Goal: Complete application form: Complete application form

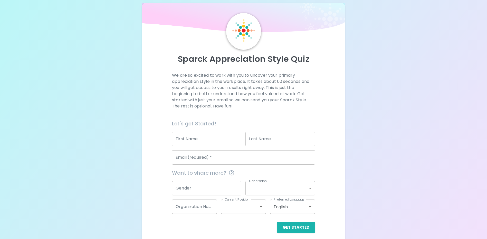
scroll to position [12, 0]
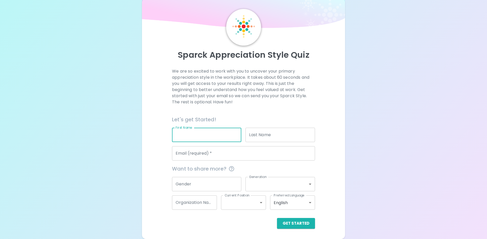
click at [230, 131] on input "First Name" at bounding box center [206, 135] width 69 height 14
type input "[PERSON_NAME]"
type input "[PERSON_NAME][EMAIL_ADDRESS][DOMAIN_NAME]"
drag, startPoint x: 208, startPoint y: 137, endPoint x: 182, endPoint y: 139, distance: 25.5
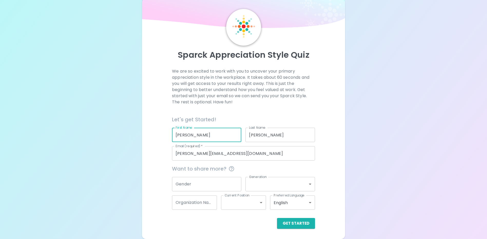
click at [182, 139] on input "[PERSON_NAME]" at bounding box center [206, 135] width 69 height 14
type input "G"
type input "a"
type input "Gabby"
click at [259, 137] on input "[PERSON_NAME]" at bounding box center [280, 135] width 69 height 14
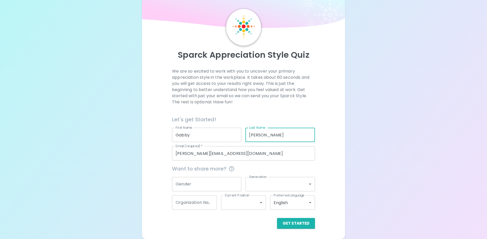
click at [259, 137] on input "[PERSON_NAME]" at bounding box center [280, 135] width 69 height 14
type input "[PERSON_NAME]"
click at [246, 156] on input "[PERSON_NAME][EMAIL_ADDRESS][DOMAIN_NAME]" at bounding box center [243, 153] width 143 height 14
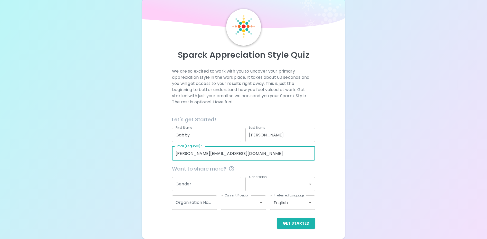
click at [353, 161] on div "Sparck Appreciation Style Quiz We are so excited to work with you to uncover yo…" at bounding box center [243, 113] width 487 height 251
click at [304, 221] on button "Get Started" at bounding box center [296, 223] width 38 height 11
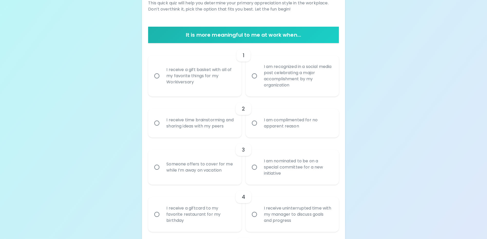
scroll to position [89, 0]
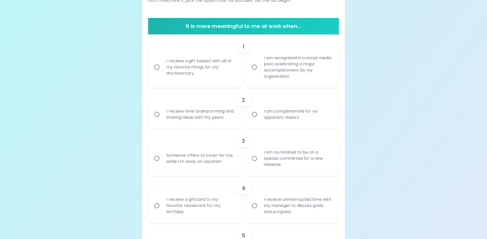
click at [203, 71] on div "I receive a gift basket with all of my favorite things for my Workiversary" at bounding box center [200, 67] width 76 height 31
click at [162, 71] on input "I receive a gift basket with all of my favorite things for my Workiversary" at bounding box center [157, 67] width 11 height 11
radio input "true"
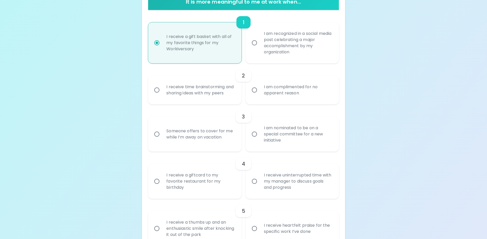
scroll to position [130, 0]
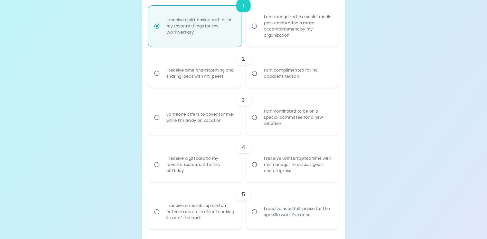
click at [211, 83] on div "I receive time brainstorming and sharing ideas with my peers" at bounding box center [200, 73] width 76 height 25
click at [162, 79] on input "I receive time brainstorming and sharing ideas with my peers" at bounding box center [157, 73] width 11 height 11
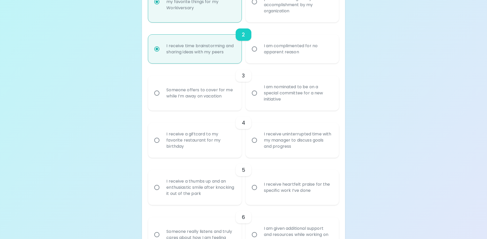
scroll to position [171, 0]
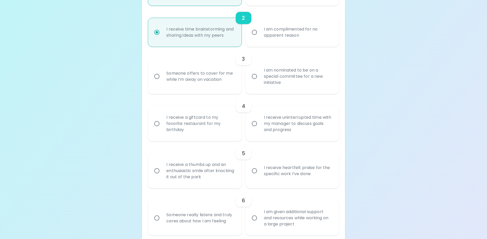
radio input "true"
click at [204, 129] on div "I receive a giftcard to my favorite restaurant for my birthday" at bounding box center [200, 123] width 76 height 31
click at [162, 129] on input "I receive a giftcard to my favorite restaurant for my birthday" at bounding box center [157, 123] width 11 height 11
radio input "false"
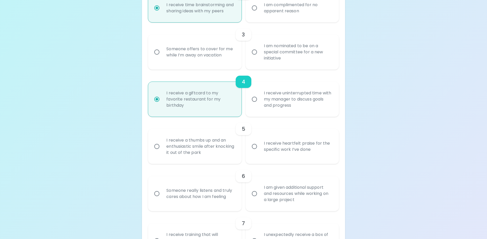
scroll to position [212, 0]
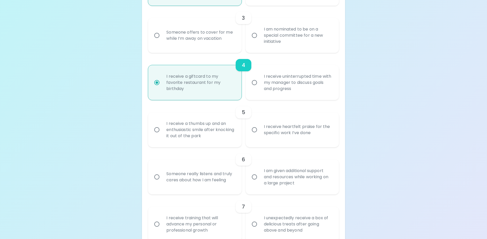
radio input "true"
click at [268, 51] on div "I am nominated to be on a special committee for a new initiative" at bounding box center [298, 35] width 76 height 31
click at [260, 41] on input "I am nominated to be on a special committee for a new initiative" at bounding box center [254, 35] width 11 height 11
radio input "false"
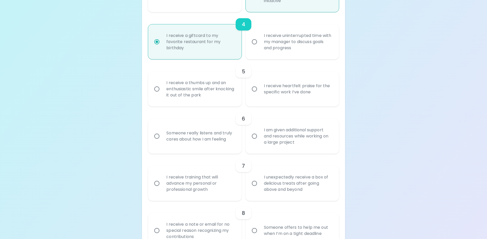
scroll to position [253, 0]
radio input "true"
click at [301, 101] on div "I receive heartfelt praise for the specific work I’ve done" at bounding box center [298, 89] width 76 height 25
click at [260, 94] on input "I receive heartfelt praise for the specific work I’ve done" at bounding box center [254, 88] width 11 height 11
radio input "false"
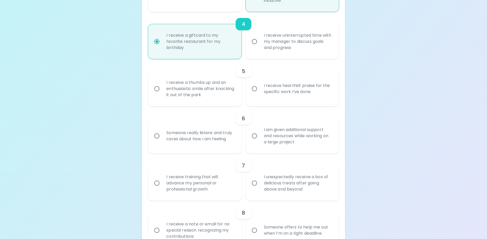
radio input "false"
radio input "true"
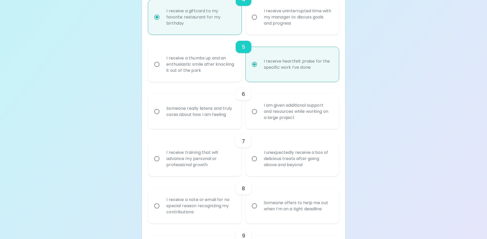
scroll to position [294, 0]
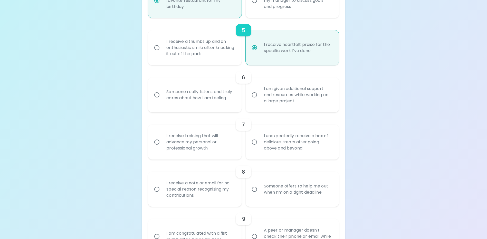
radio input "true"
click at [303, 106] on div "I am given additional support and resources while working on a large project" at bounding box center [298, 95] width 76 height 31
click at [260, 100] on input "I am given additional support and resources while working on a large project" at bounding box center [254, 95] width 11 height 11
radio input "false"
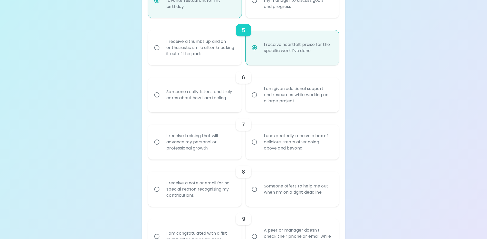
radio input "false"
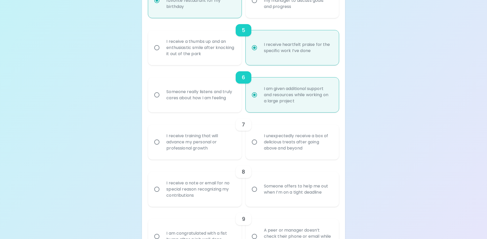
scroll to position [335, 0]
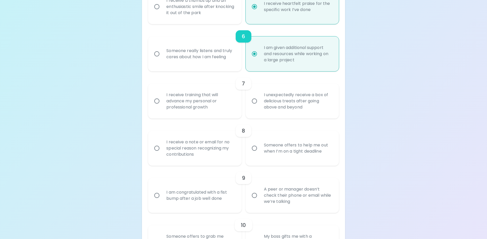
radio input "true"
click at [216, 114] on div "I receive training that will advance my personal or professional growth" at bounding box center [200, 101] width 76 height 31
click at [162, 107] on input "I receive training that will advance my personal or professional growth" at bounding box center [157, 101] width 11 height 11
radio input "false"
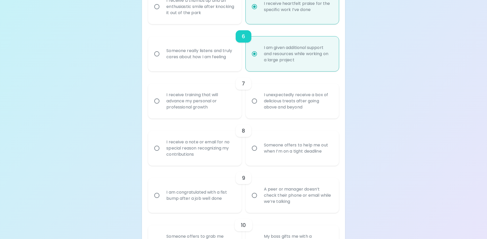
radio input "false"
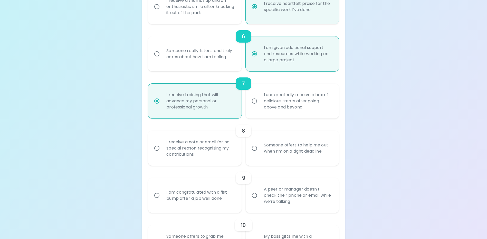
scroll to position [376, 0]
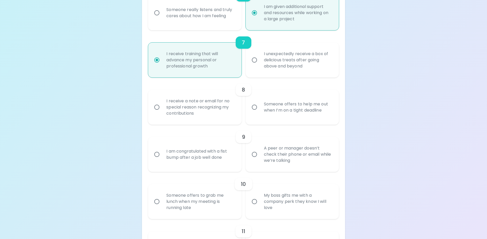
radio input "true"
click at [210, 122] on div "I receive a note or email for no special reason recognizing my contributions" at bounding box center [200, 107] width 76 height 31
click at [162, 113] on input "I receive a note or email for no special reason recognizing my contributions" at bounding box center [157, 107] width 11 height 11
radio input "false"
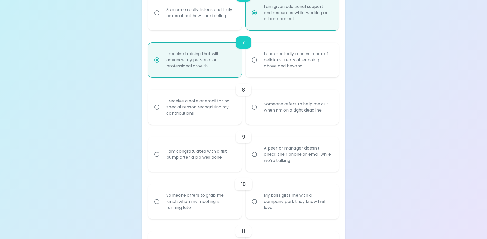
radio input "false"
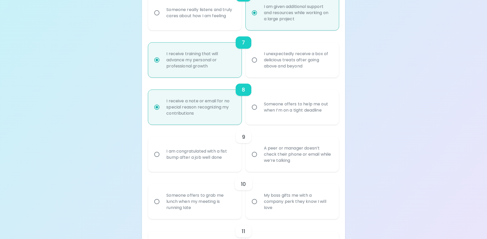
scroll to position [417, 0]
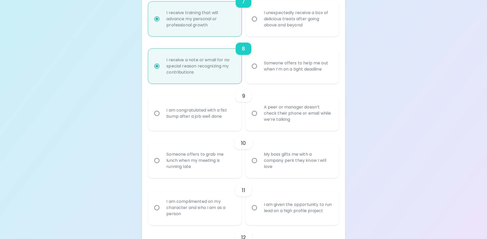
radio input "true"
click at [298, 126] on div "A peer or manager doesn’t check their phone or email while we’re talking" at bounding box center [298, 113] width 76 height 31
click at [260, 119] on input "A peer or manager doesn’t check their phone or email while we’re talking" at bounding box center [254, 113] width 11 height 11
radio input "false"
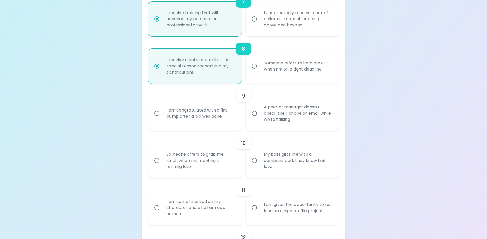
radio input "false"
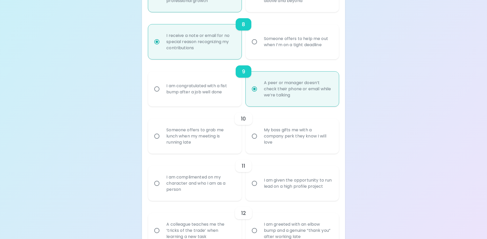
scroll to position [458, 0]
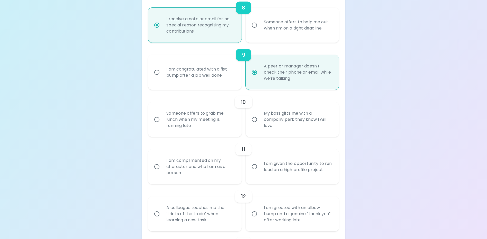
radio input "true"
click at [226, 133] on div "Someone offers to grab me lunch when my meeting is running late" at bounding box center [200, 119] width 76 height 31
click at [162, 125] on input "Someone offers to grab me lunch when my meeting is running late" at bounding box center [157, 119] width 11 height 11
radio input "false"
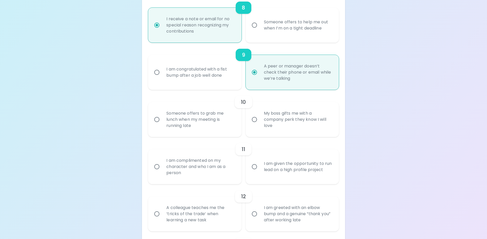
radio input "false"
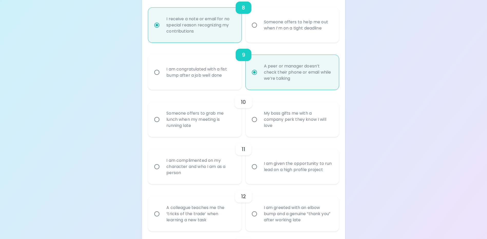
radio input "false"
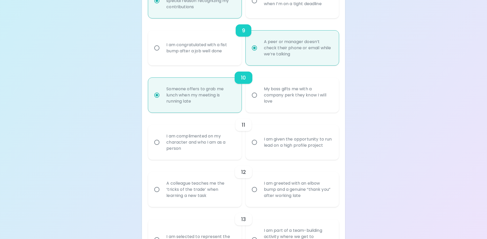
scroll to position [500, 0]
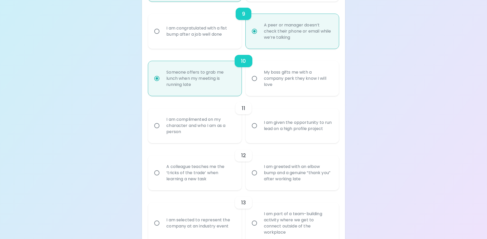
radio input "true"
click at [216, 138] on div "I am complimented on my character and who I am as a person" at bounding box center [200, 125] width 76 height 31
click at [162, 131] on input "I am complimented on my character and who I am as a person" at bounding box center [157, 125] width 11 height 11
radio input "false"
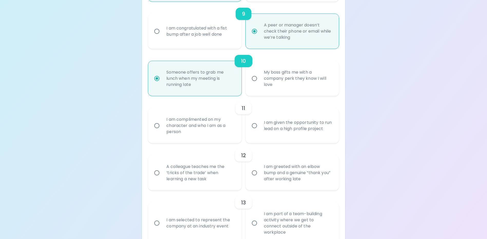
radio input "false"
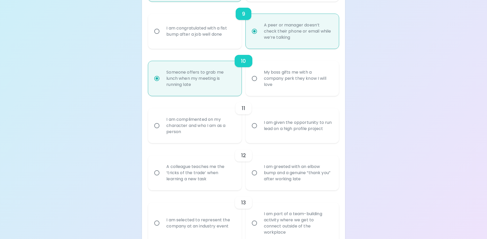
radio input "false"
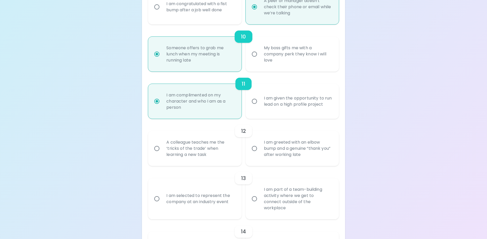
scroll to position [541, 0]
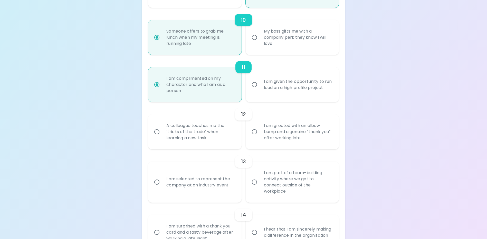
radio input "true"
click at [212, 146] on div "A colleague teaches me the ‘tricks of the trade’ when learning a new task" at bounding box center [200, 132] width 76 height 31
click at [162, 137] on input "A colleague teaches me the ‘tricks of the trade’ when learning a new task" at bounding box center [157, 132] width 11 height 11
radio input "false"
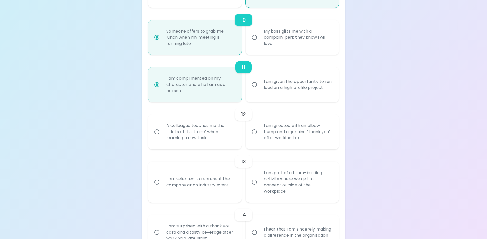
radio input "false"
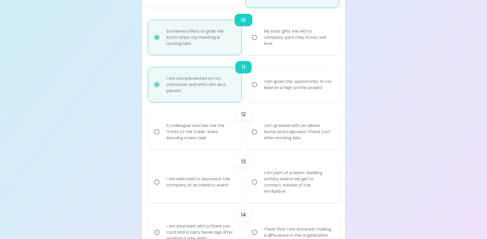
radio input "false"
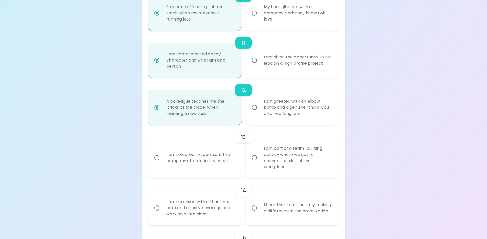
scroll to position [582, 0]
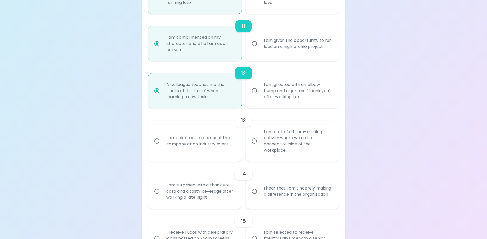
radio input "true"
click at [315, 144] on div "I am part of a team-building activity where we get to connect outside of the wo…" at bounding box center [298, 141] width 76 height 37
click at [260, 144] on input "I am part of a team-building activity where we get to connect outside of the wo…" at bounding box center [254, 141] width 11 height 11
radio input "false"
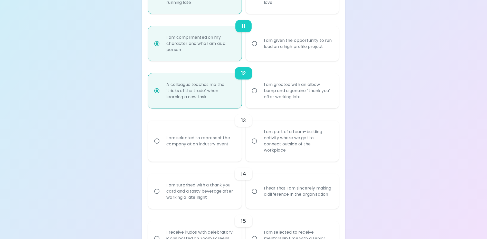
radio input "false"
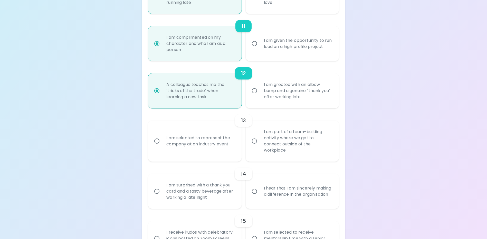
radio input "false"
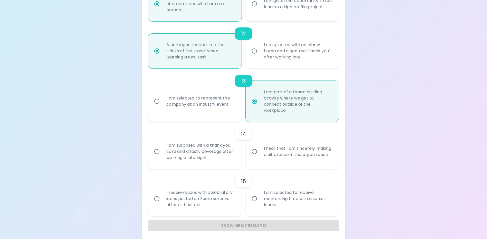
scroll to position [623, 0]
radio input "true"
click at [277, 160] on div "I hear that I am sincerely making a difference in the organization" at bounding box center [298, 150] width 76 height 25
click at [260, 156] on input "I hear that I am sincerely making a difference in the organization" at bounding box center [254, 150] width 11 height 11
radio input "false"
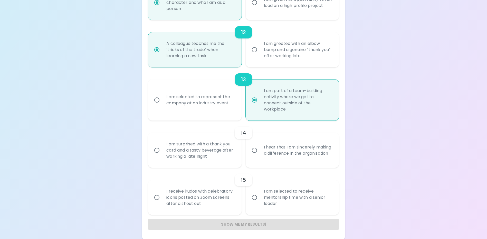
radio input "false"
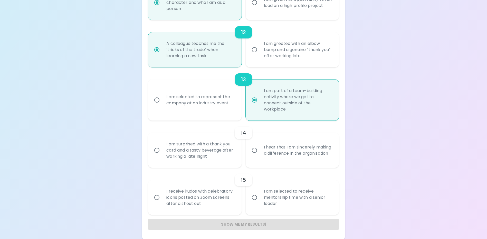
radio input "false"
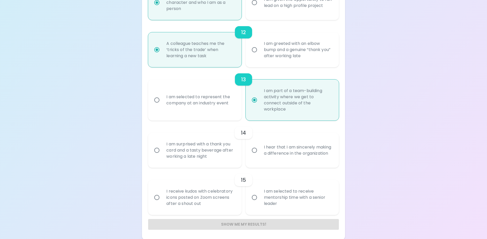
radio input "false"
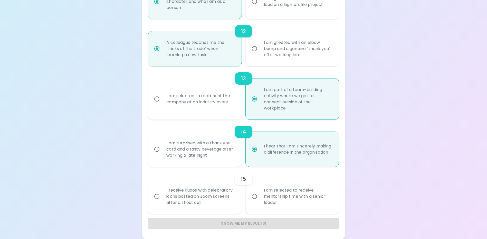
radio input "true"
click at [200, 203] on div "I receive kudos with celebratory icons posted on Zoom screens after a shout out" at bounding box center [200, 196] width 76 height 31
click at [162, 202] on input "I receive kudos with celebratory icons posted on Zoom screens after a shout out" at bounding box center [157, 196] width 11 height 11
radio input "false"
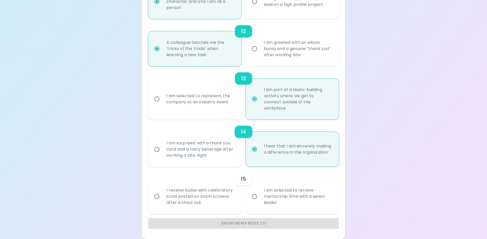
radio input "false"
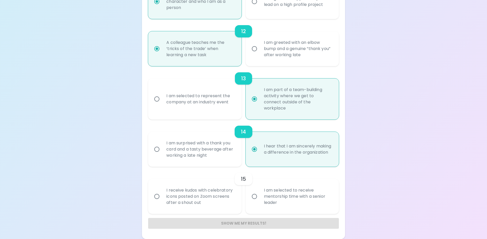
radio input "false"
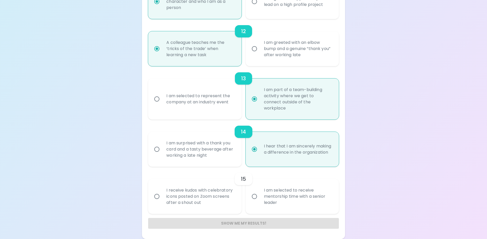
radio input "false"
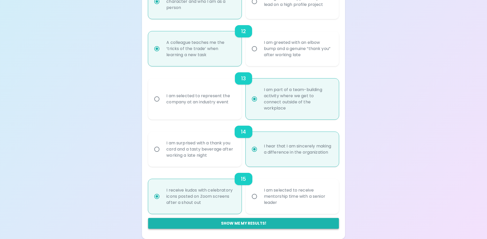
radio input "true"
click at [231, 223] on button "Show me my results!" at bounding box center [243, 223] width 191 height 11
radio input "false"
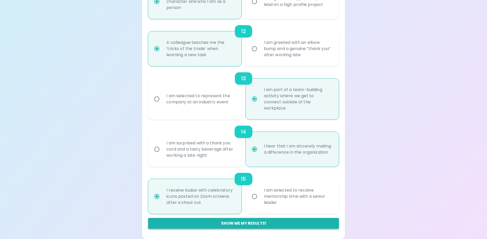
radio input "false"
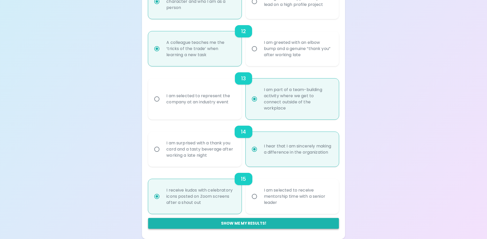
radio input "false"
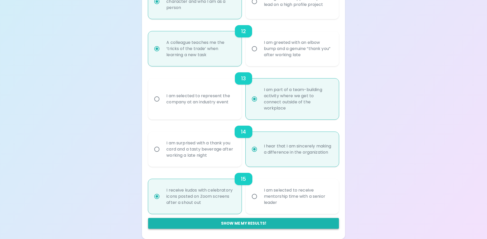
radio input "false"
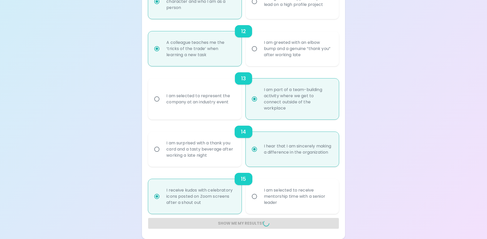
radio input "false"
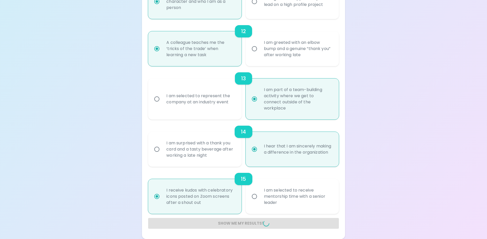
radio input "false"
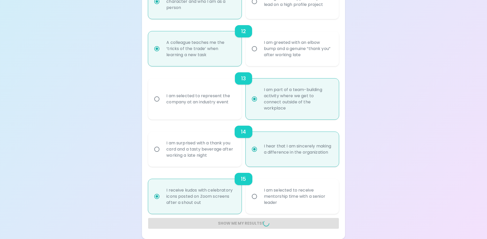
radio input "false"
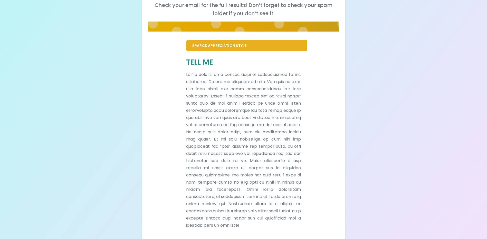
scroll to position [91, 0]
